Goal: Task Accomplishment & Management: Use online tool/utility

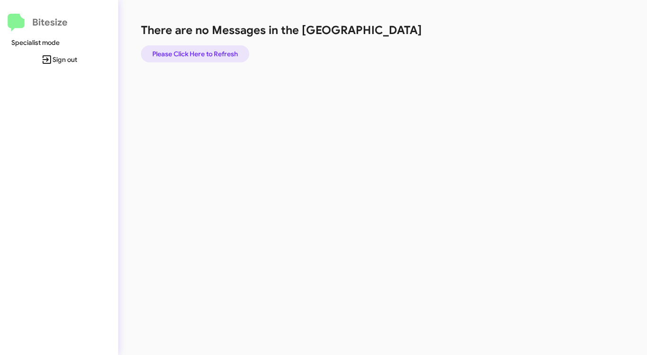
click at [206, 55] on span "Please Click Here to Refresh" at bounding box center [195, 53] width 86 height 17
